Goal: Task Accomplishment & Management: Complete application form

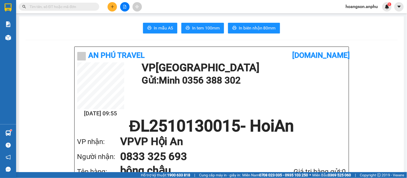
drag, startPoint x: 124, startPoint y: 3, endPoint x: 118, endPoint y: 4, distance: 5.7
click at [120, 4] on div at bounding box center [125, 6] width 40 height 9
click at [115, 3] on button at bounding box center [112, 6] width 9 height 9
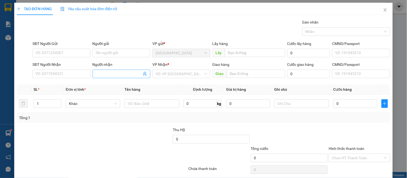
click at [114, 74] on input "Người nhận" at bounding box center [119, 74] width 46 height 6
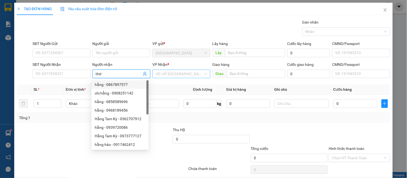
type input "thơ"
click at [176, 70] on input "search" at bounding box center [178, 74] width 47 height 8
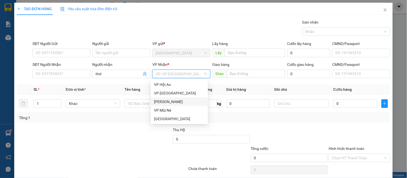
click at [169, 100] on div "[PERSON_NAME]" at bounding box center [179, 102] width 51 height 6
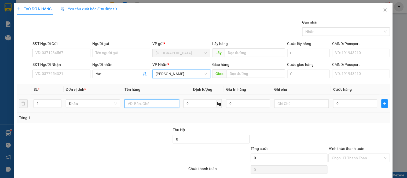
click at [134, 101] on input "text" at bounding box center [151, 103] width 54 height 9
type input "dâu"
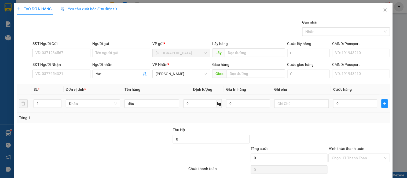
click at [203, 98] on span "0 kg" at bounding box center [202, 103] width 39 height 10
click at [203, 105] on input "0" at bounding box center [199, 103] width 33 height 9
type input "11"
click at [358, 103] on input "0" at bounding box center [355, 103] width 44 height 9
type input "003"
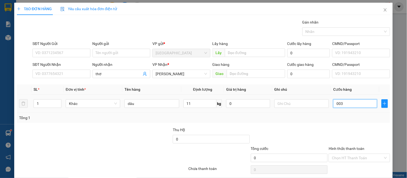
type input "3"
type input "0.033"
type input "33"
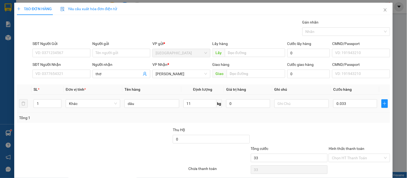
click at [345, 138] on div at bounding box center [359, 136] width 62 height 19
type input "33.000"
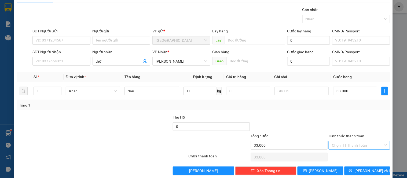
scroll to position [20, 0]
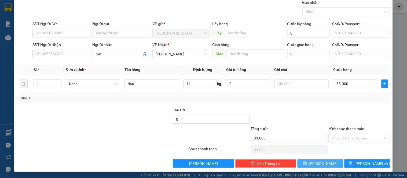
click at [320, 166] on span "[PERSON_NAME]" at bounding box center [323, 164] width 29 height 6
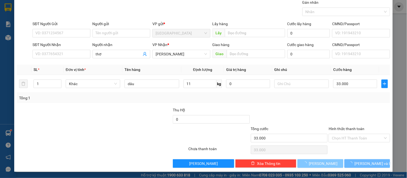
type input "0"
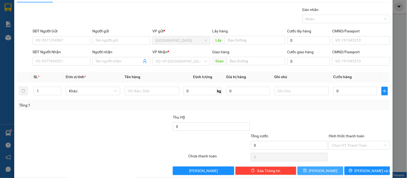
scroll to position [0, 0]
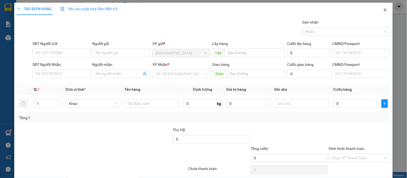
click at [383, 10] on icon "close" at bounding box center [385, 10] width 4 height 4
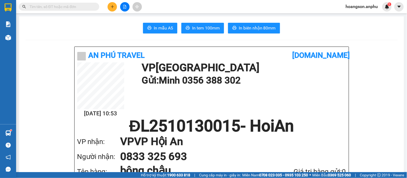
click at [72, 4] on input "text" at bounding box center [60, 7] width 63 height 6
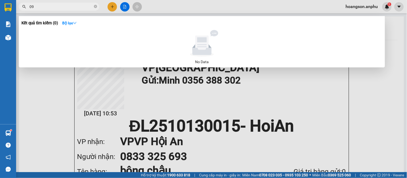
type input "0"
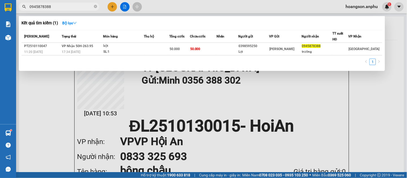
type input "0945878388"
click at [110, 6] on div at bounding box center [203, 89] width 407 height 178
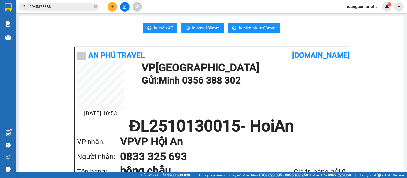
click at [110, 5] on icon "plus" at bounding box center [112, 7] width 4 height 4
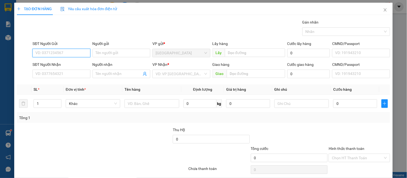
click at [53, 54] on input "SĐT Người Gửi" at bounding box center [61, 53] width 58 height 9
type input "0911664582"
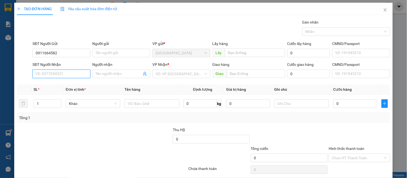
click at [60, 71] on input "SĐT Người Nhận" at bounding box center [61, 74] width 58 height 9
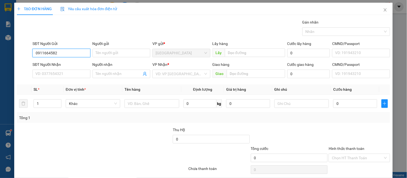
drag, startPoint x: 62, startPoint y: 55, endPoint x: 20, endPoint y: 55, distance: 42.4
click at [20, 55] on div "SĐT Người Gửi 0911664582 0911664582 Người gửi Tên người gửi VP gửi * [GEOGRAPHI…" at bounding box center [203, 50] width 374 height 19
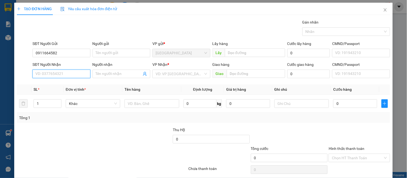
click at [62, 73] on input "SĐT Người Nhận" at bounding box center [61, 74] width 58 height 9
paste input "0911664582"
type input "0911664582"
drag, startPoint x: 66, startPoint y: 45, endPoint x: 64, endPoint y: 52, distance: 6.8
click at [64, 52] on div "SĐT Người Gửi 0911664582" at bounding box center [61, 50] width 58 height 19
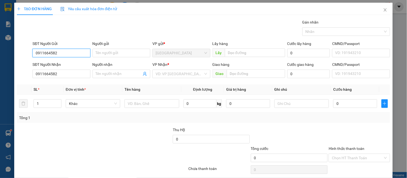
drag, startPoint x: 65, startPoint y: 53, endPoint x: 22, endPoint y: 51, distance: 42.9
click at [22, 51] on div "SĐT Người Gửi 0911664582 0911664582 Người gửi Tên người gửi VP gửi * [GEOGRAPHI…" at bounding box center [203, 50] width 374 height 19
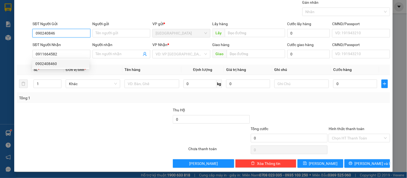
click at [47, 63] on div "0902408460" at bounding box center [60, 64] width 51 height 6
type input "0902408460"
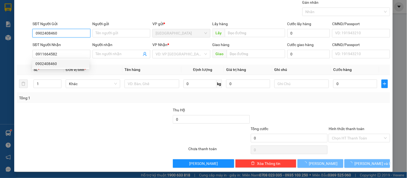
type input "40.000"
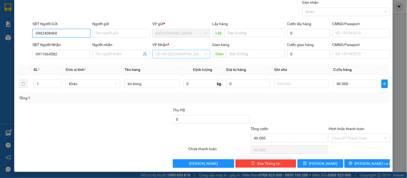
type input "0902408460"
click at [193, 55] on input "search" at bounding box center [178, 54] width 47 height 8
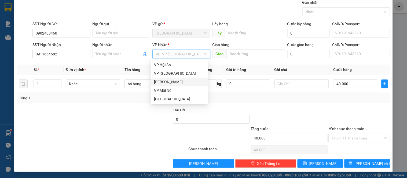
click at [166, 83] on div "[PERSON_NAME]" at bounding box center [179, 82] width 51 height 6
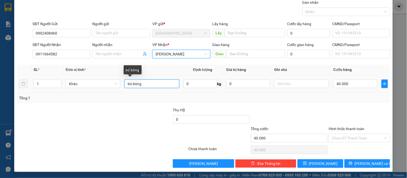
click at [148, 83] on input "bó bông" at bounding box center [151, 84] width 54 height 9
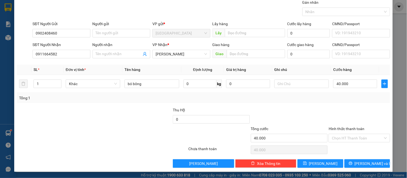
click at [334, 112] on div at bounding box center [359, 116] width 62 height 19
click at [349, 137] on input "Hình thức thanh toán" at bounding box center [357, 138] width 51 height 8
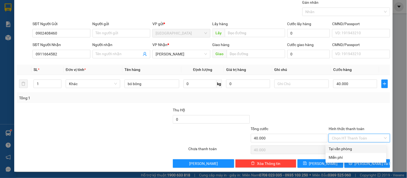
click at [365, 117] on div at bounding box center [359, 116] width 62 height 19
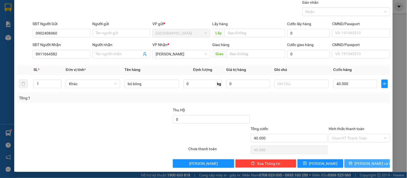
click at [360, 162] on span "[PERSON_NAME] và In" at bounding box center [373, 164] width 38 height 6
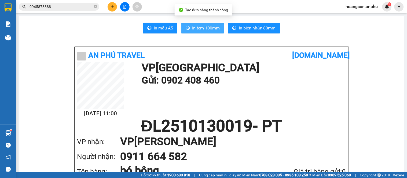
click at [204, 25] on span "In tem 100mm" at bounding box center [206, 28] width 28 height 7
click at [111, 8] on icon "plus" at bounding box center [112, 7] width 4 height 4
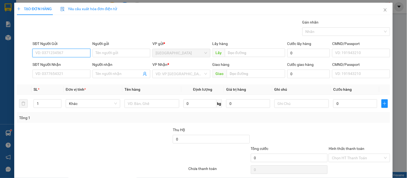
click at [73, 52] on input "SĐT Người Gửi" at bounding box center [61, 53] width 58 height 9
type input "0334849439"
click at [62, 62] on div "0334849439" at bounding box center [60, 64] width 51 height 6
type input "0334849439"
type input "[GEOGRAPHIC_DATA]"
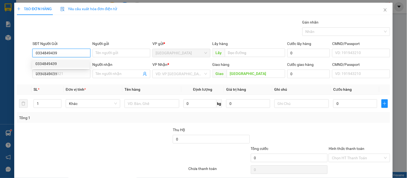
type input "400.000"
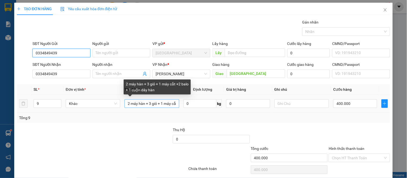
type input "0334849439"
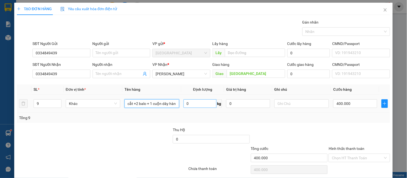
drag, startPoint x: 126, startPoint y: 105, endPoint x: 181, endPoint y: 108, distance: 55.3
click at [181, 108] on tr "9 Khác 2 máy hàn + 3 giỏ + 1 máy cắt +2 balo + 1 cuộn dây hàn 0 kg 0 400.000" at bounding box center [203, 104] width 373 height 18
type input "hso"
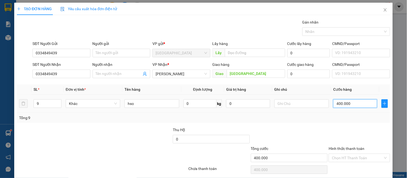
type input "3"
type input "00.003"
type input "30"
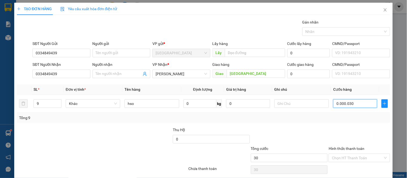
type input "00.000.030"
click at [325, 117] on div "Tổng: 9" at bounding box center [203, 118] width 369 height 6
type input "30.000"
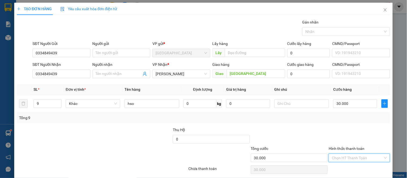
click at [342, 160] on input "Hình thức thanh toán" at bounding box center [357, 158] width 51 height 8
click at [338, 138] on div "Tại văn phòng" at bounding box center [356, 139] width 54 height 6
type input "0"
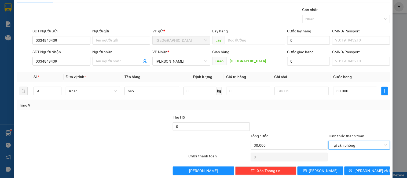
scroll to position [20, 0]
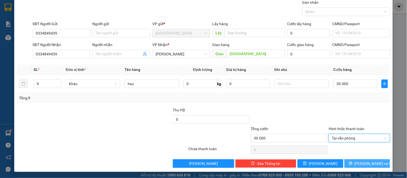
click at [357, 162] on button "[PERSON_NAME] và In" at bounding box center [367, 164] width 46 height 9
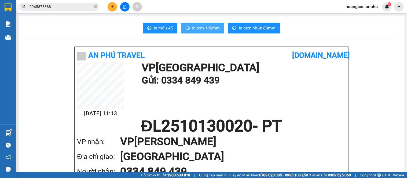
click at [211, 23] on button "In tem 100mm" at bounding box center [202, 28] width 43 height 11
